Goal: Navigation & Orientation: Find specific page/section

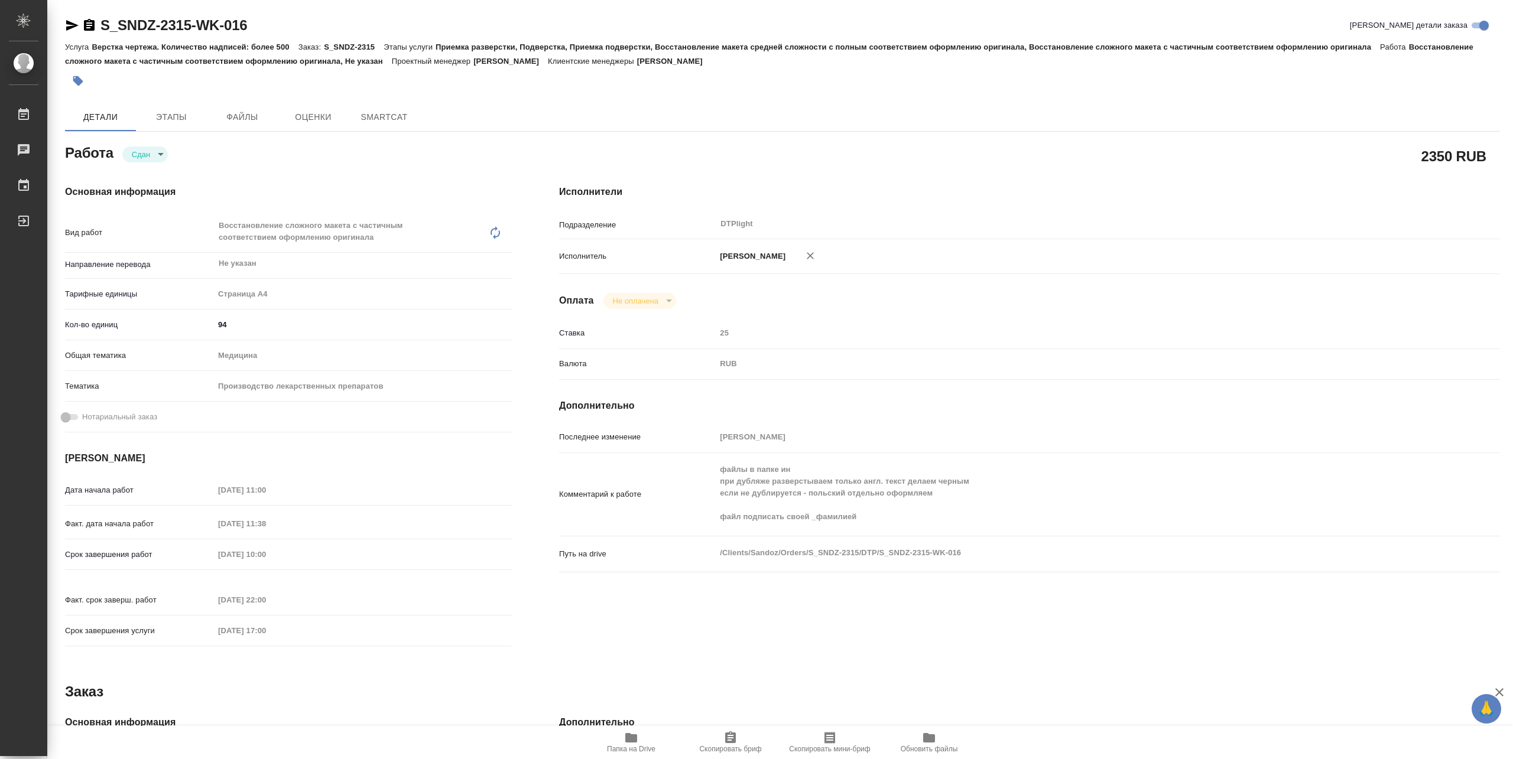
type textarea "x"
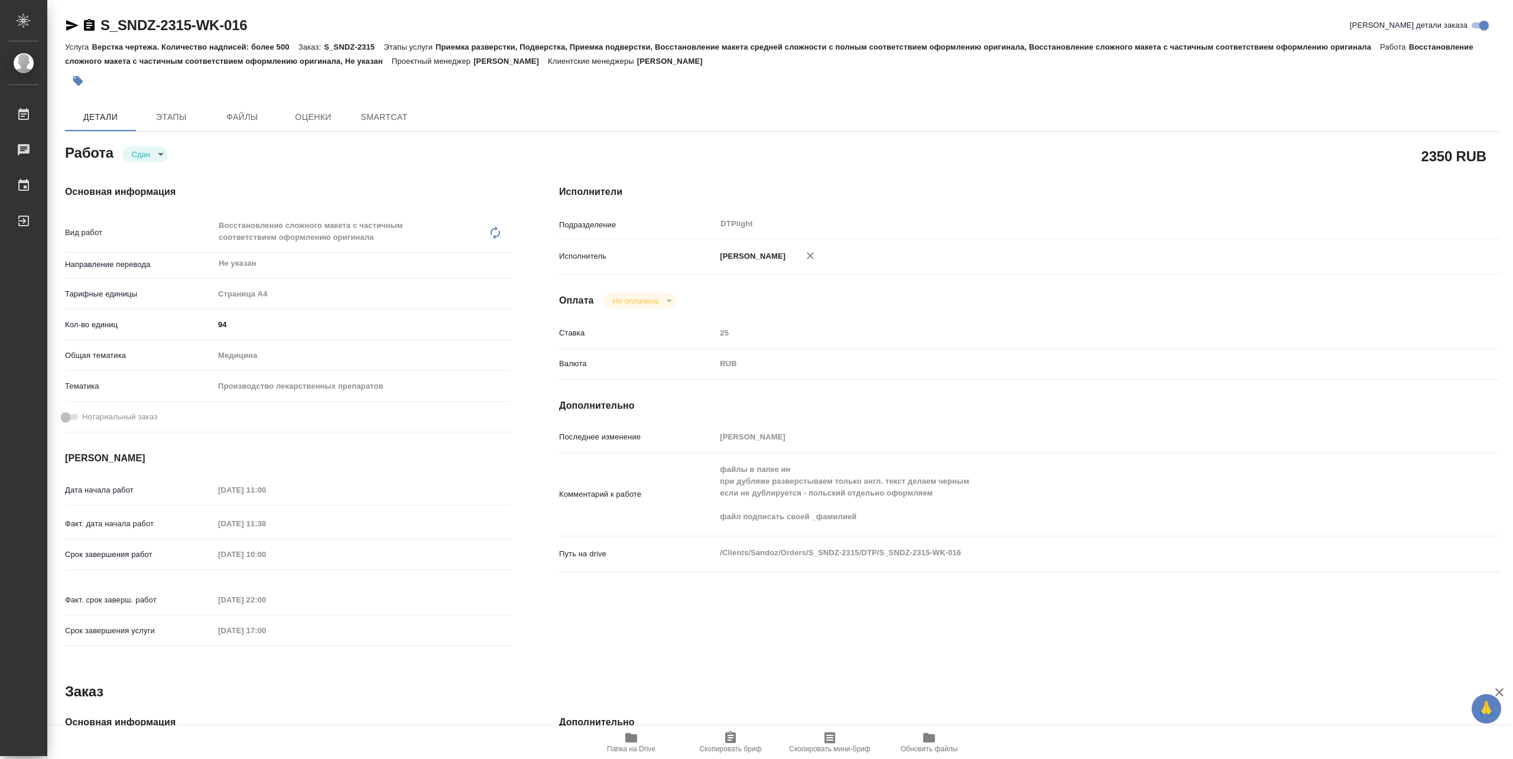
type textarea "x"
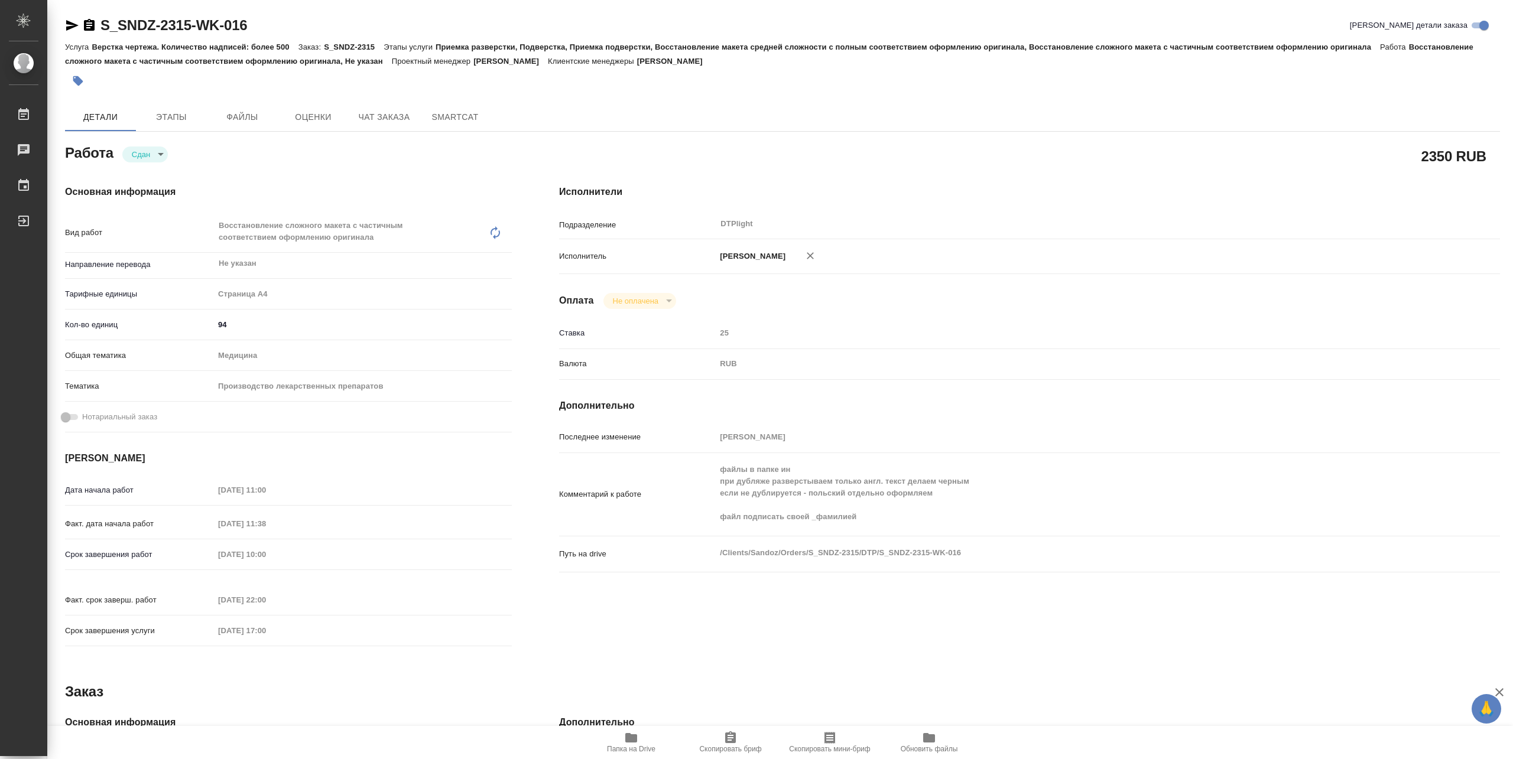
type textarea "x"
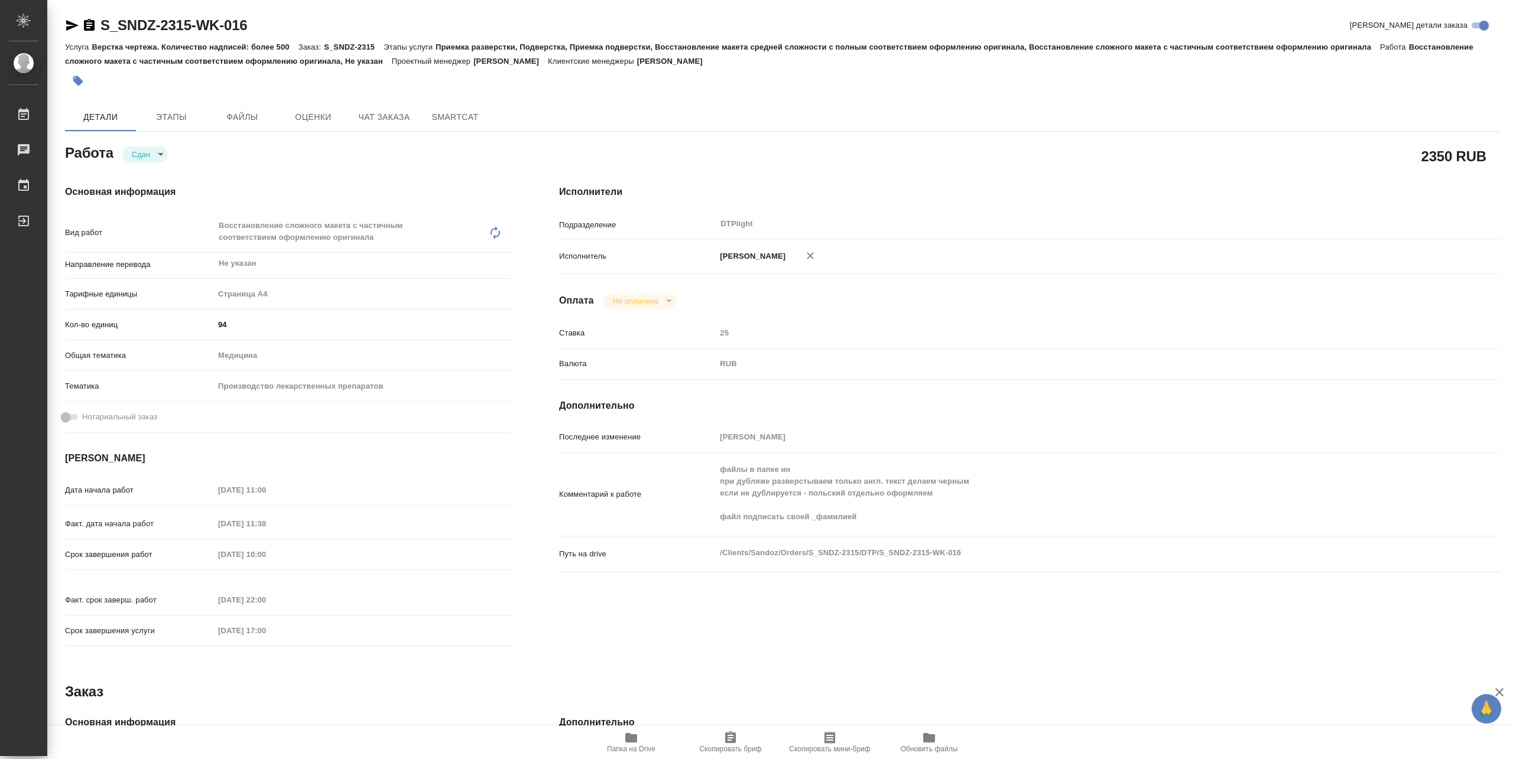
type textarea "x"
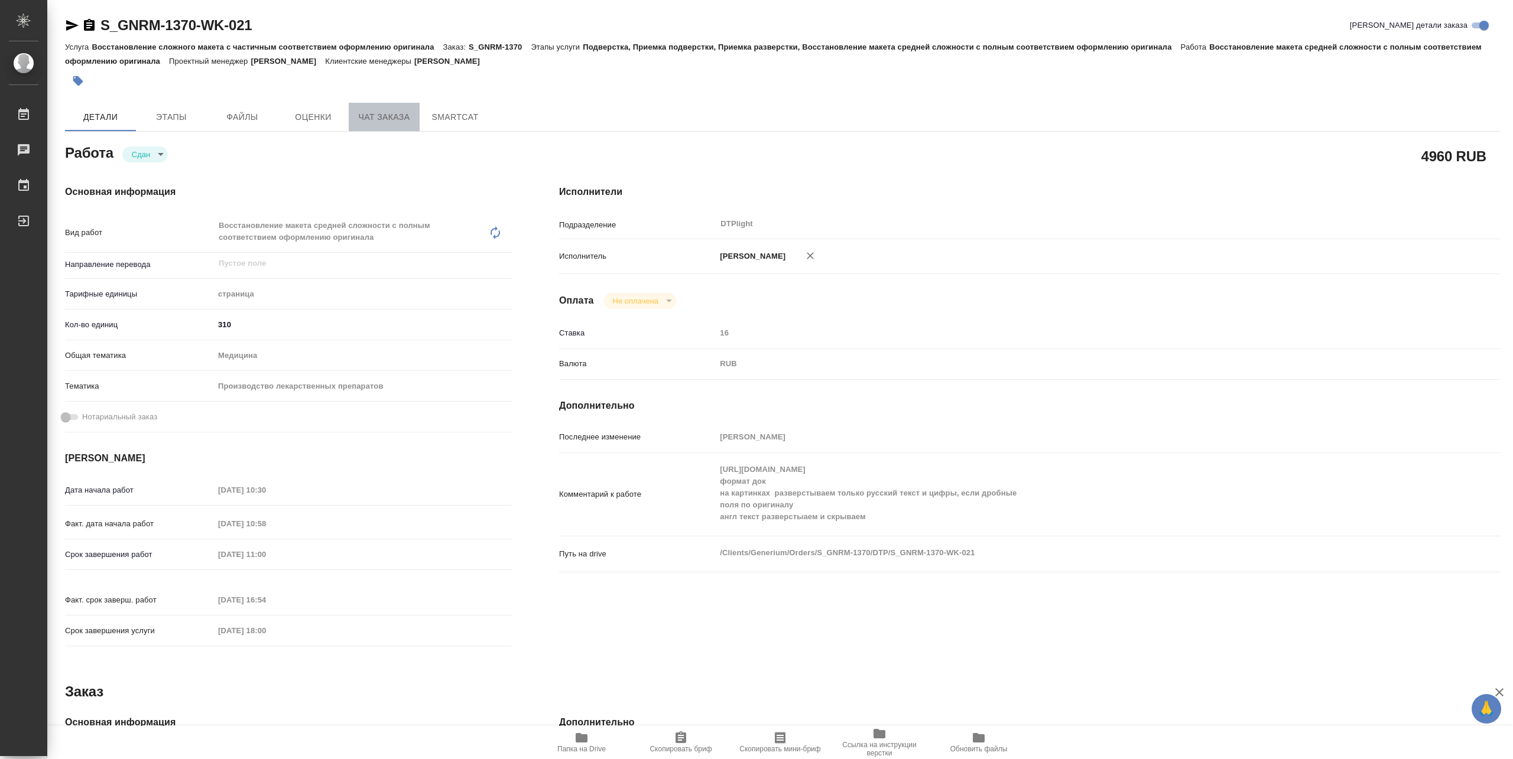
click at [393, 119] on span "Чат заказа" at bounding box center [384, 117] width 57 height 15
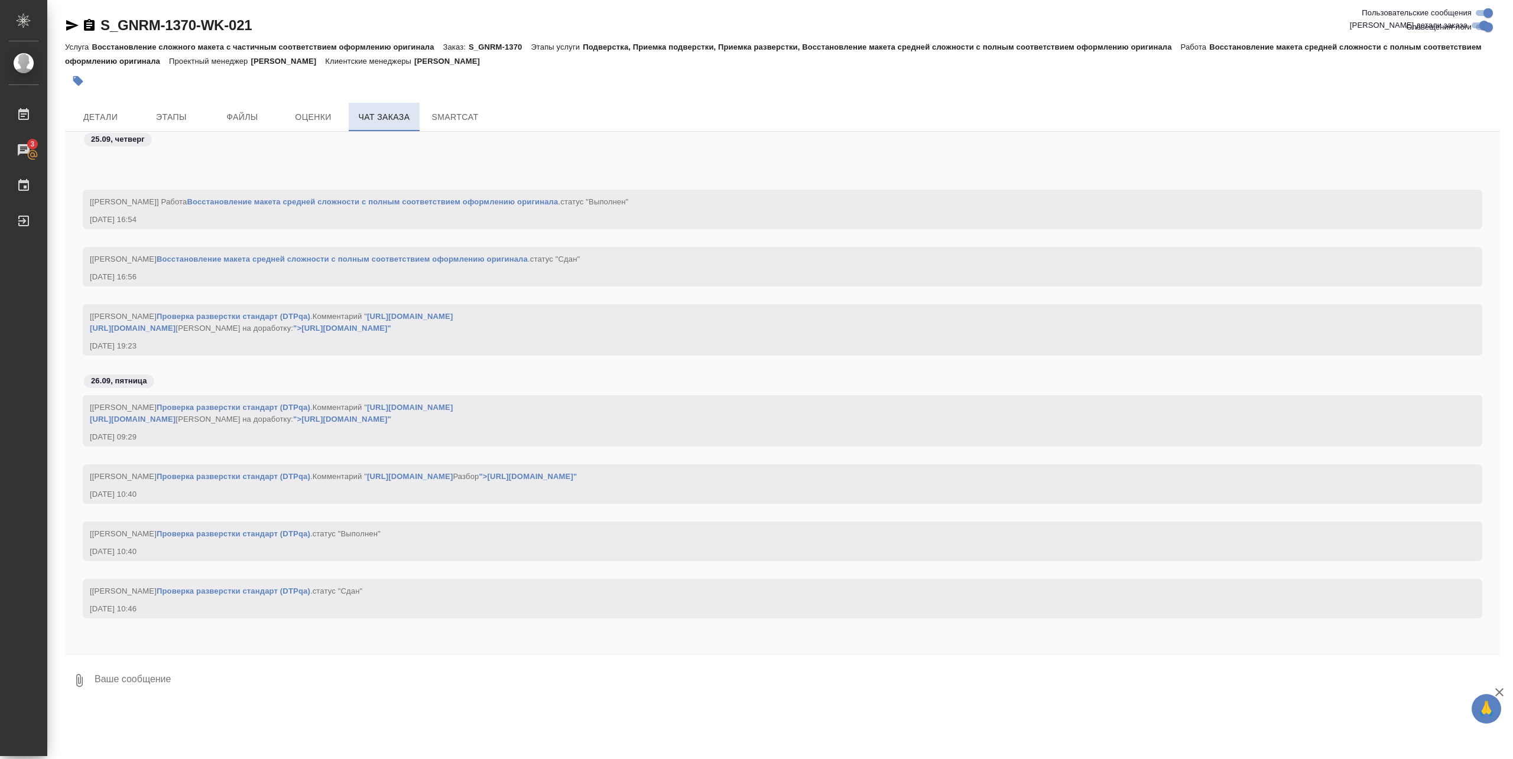
scroll to position [174978, 0]
click at [332, 114] on span "Оценки" at bounding box center [313, 117] width 57 height 15
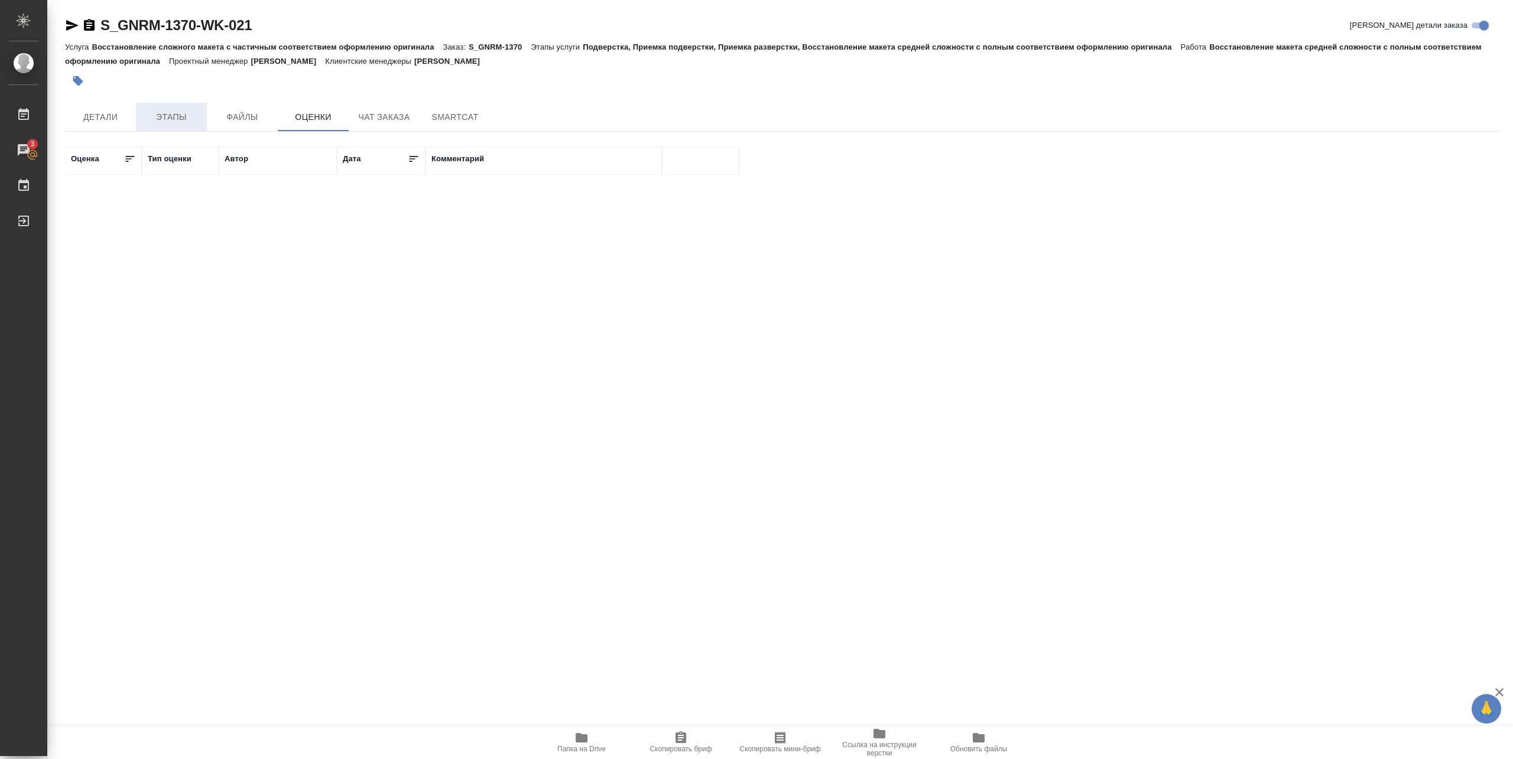
click at [180, 119] on span "Этапы" at bounding box center [171, 117] width 57 height 15
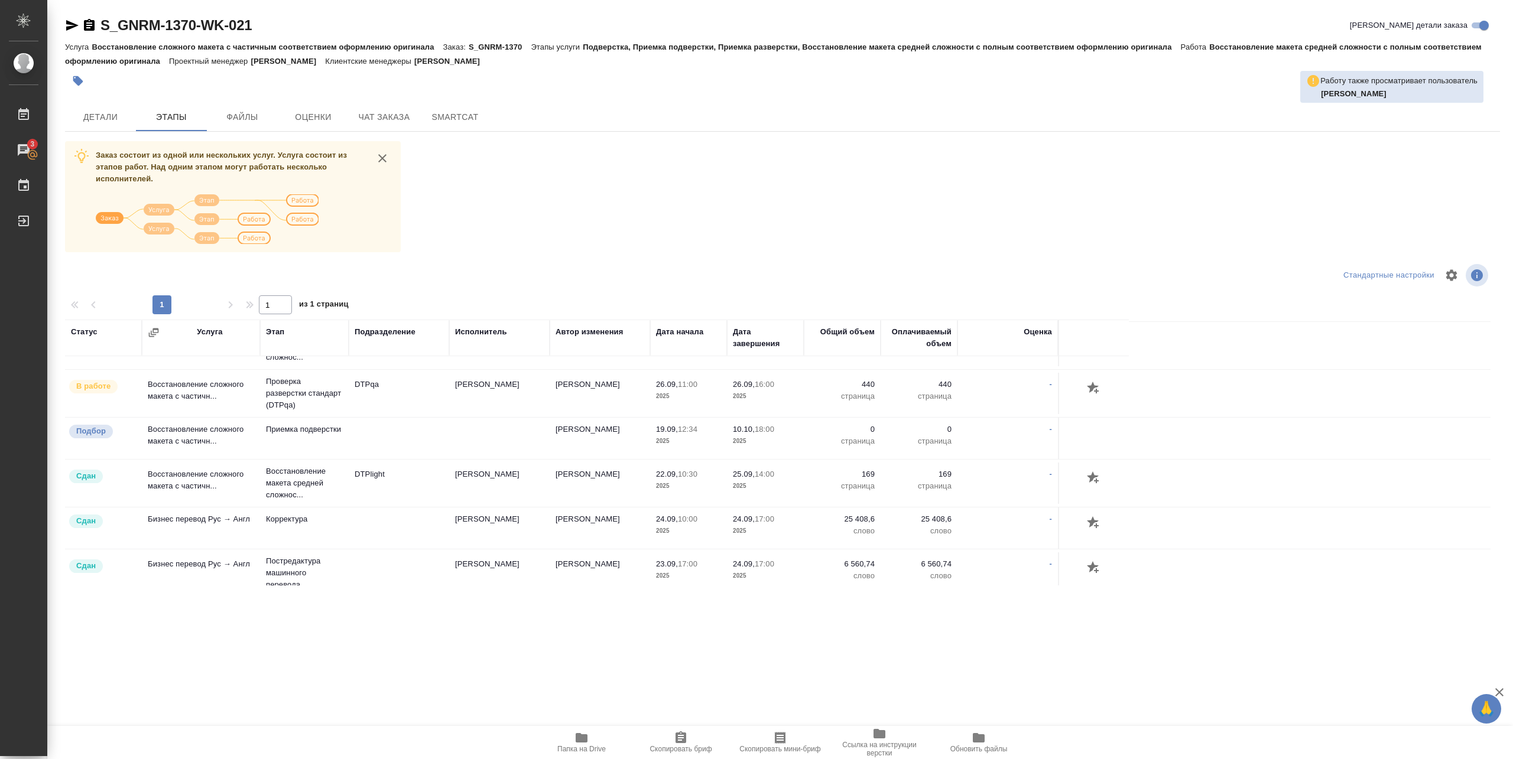
scroll to position [842, 0]
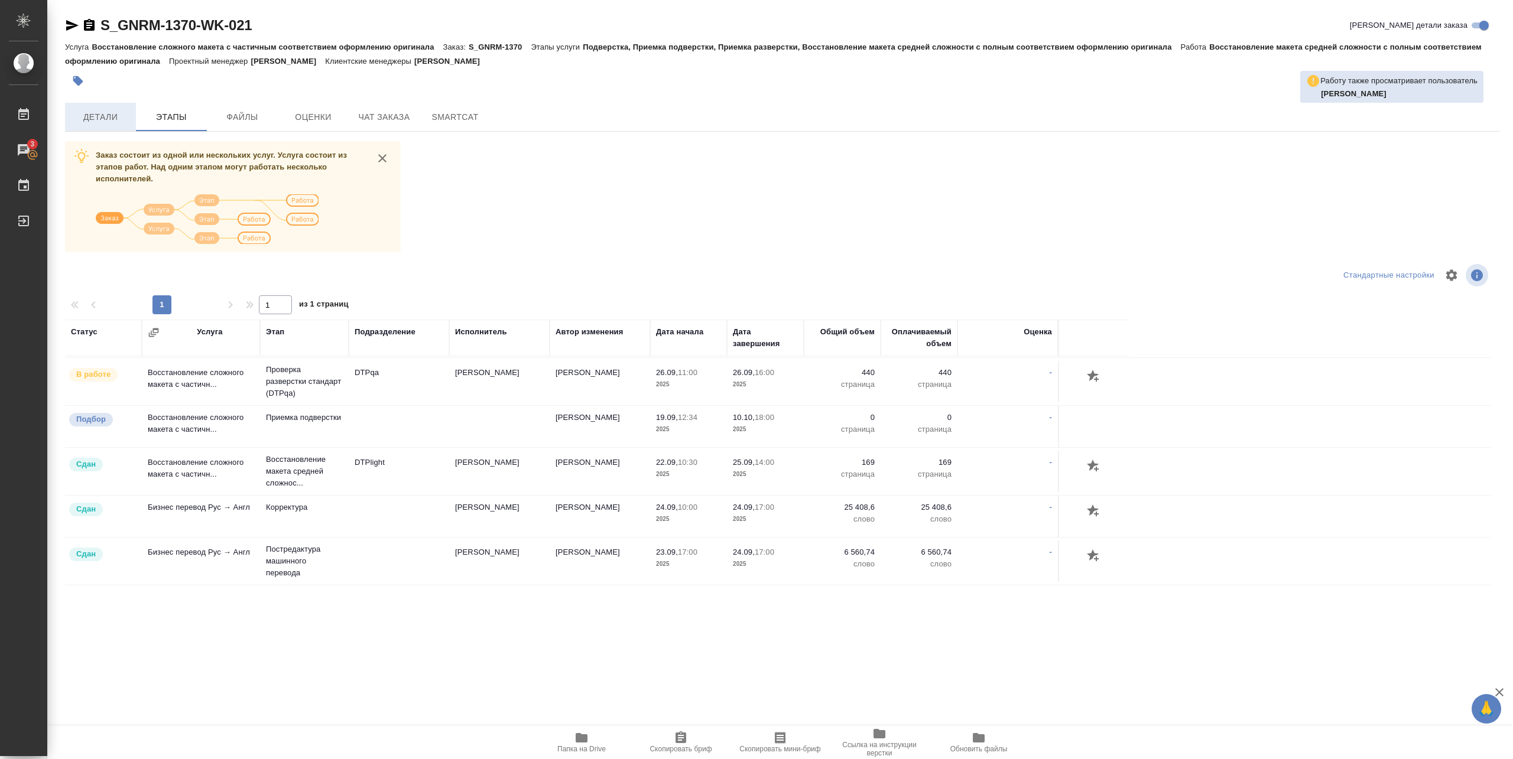
click at [102, 121] on span "Детали" at bounding box center [100, 117] width 57 height 15
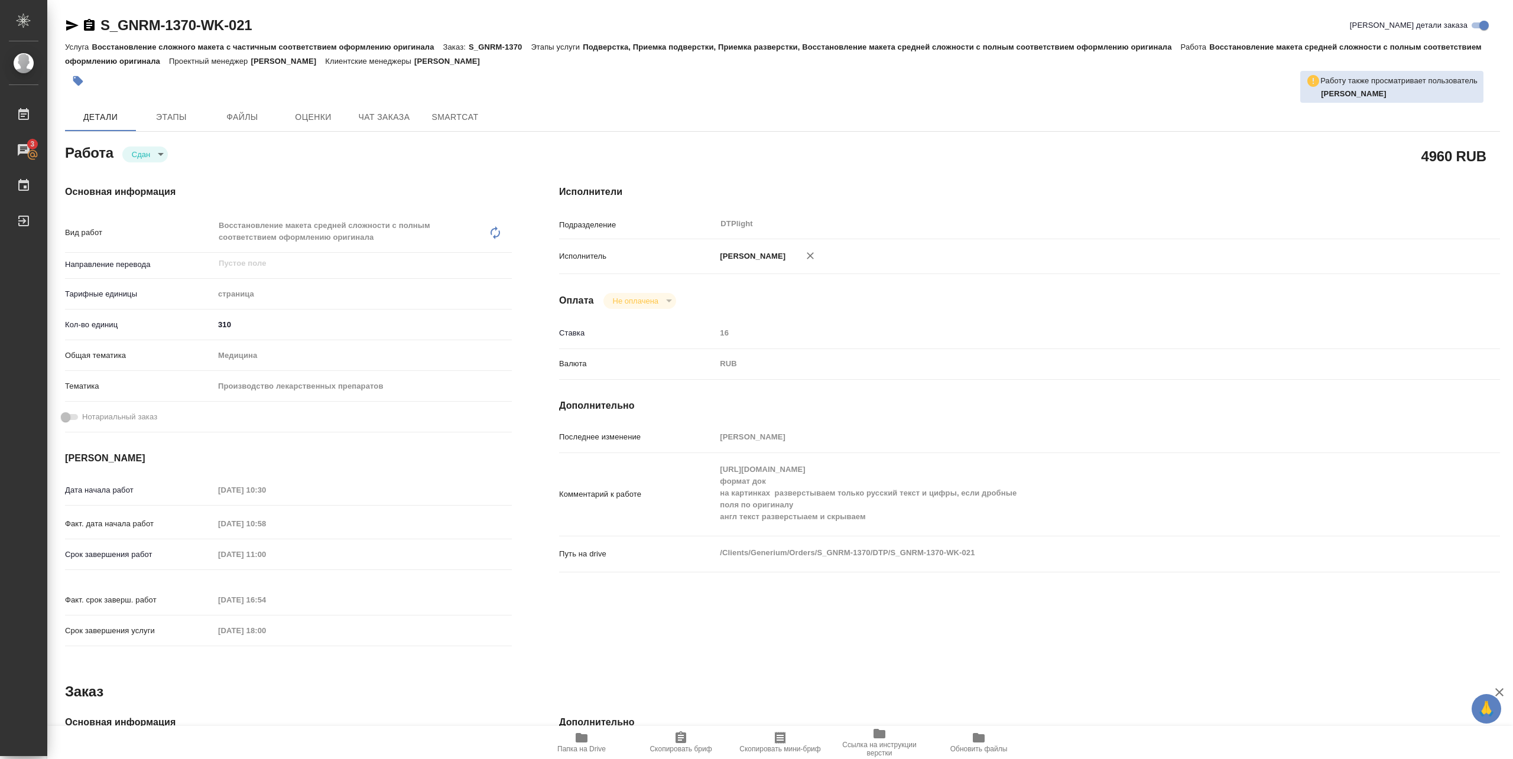
type textarea "x"
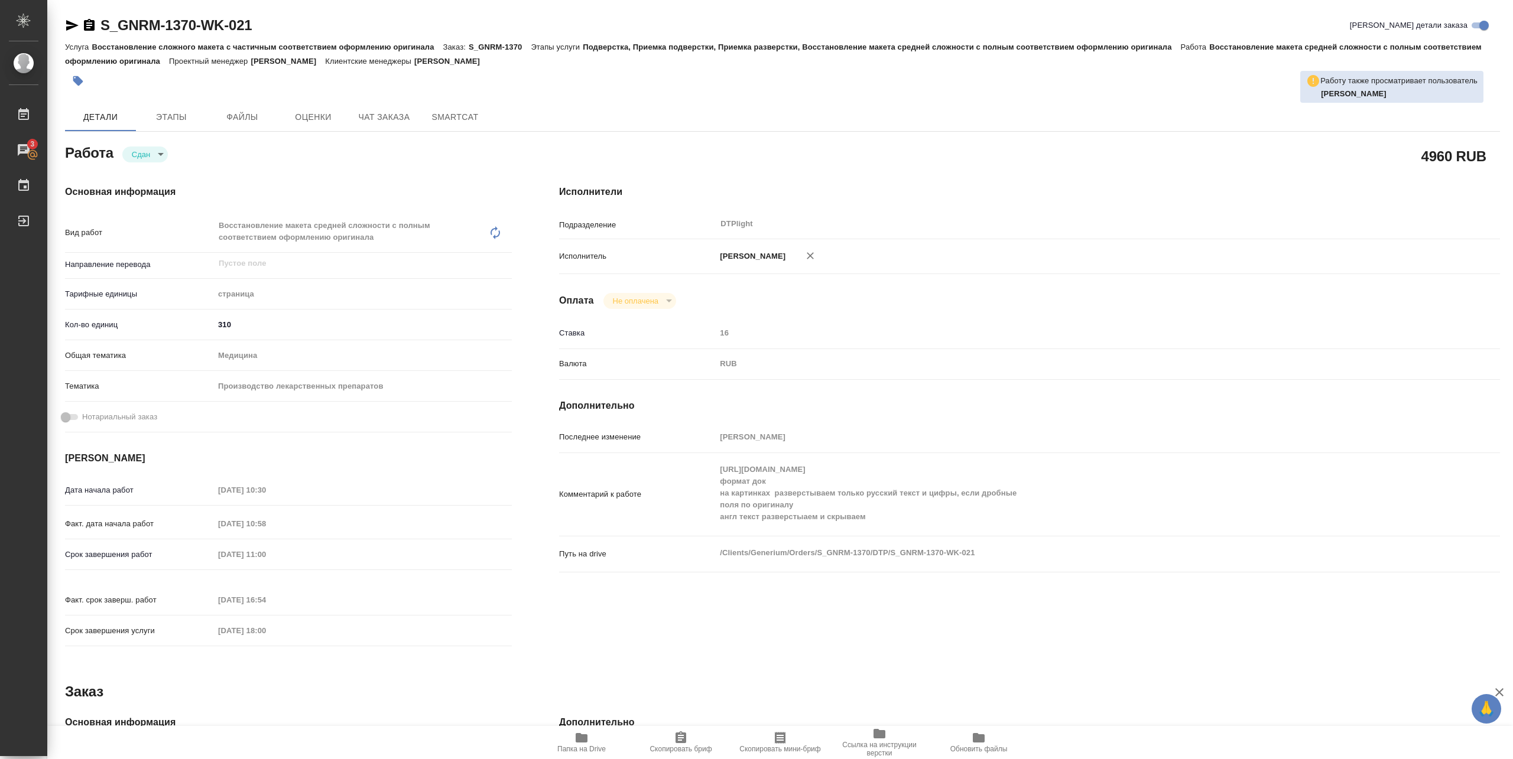
type textarea "x"
